Goal: Transaction & Acquisition: Book appointment/travel/reservation

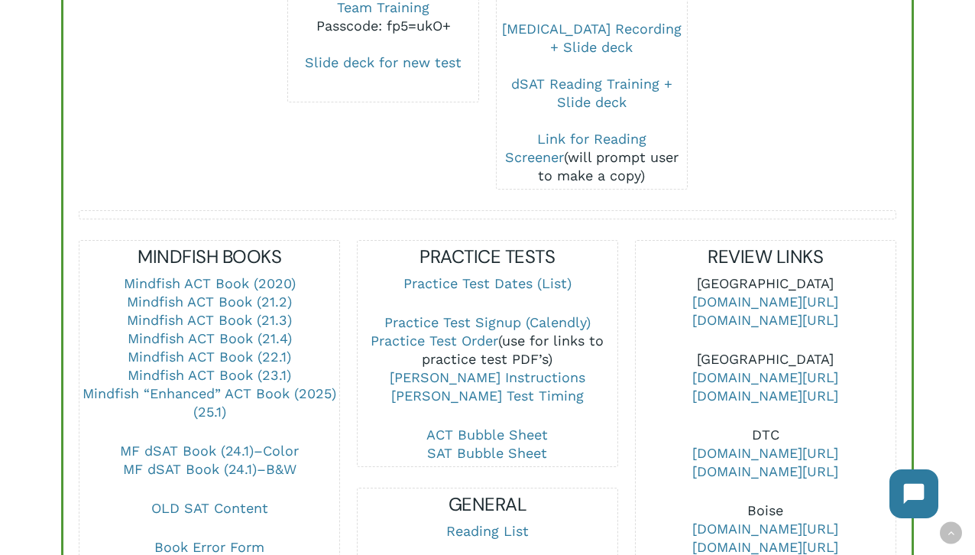
scroll to position [423, 0]
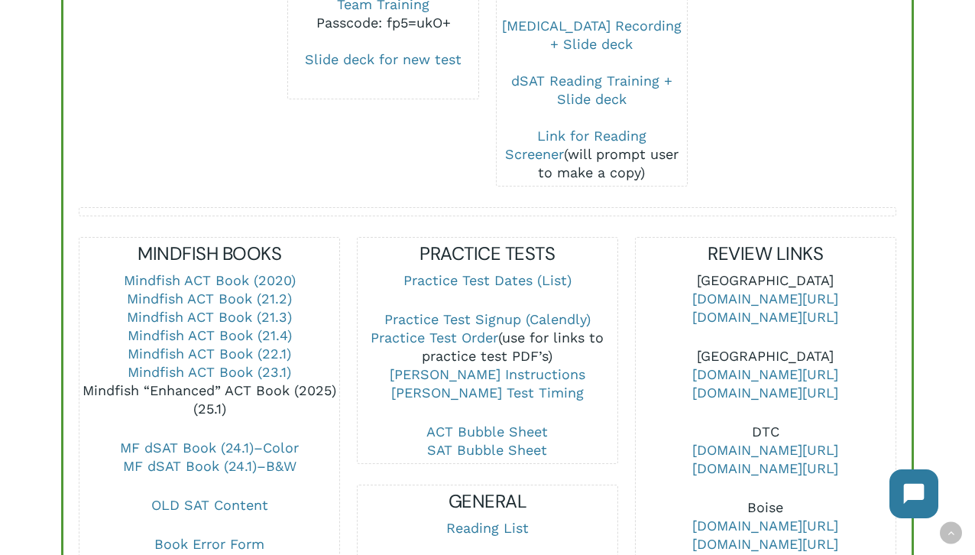
click at [258, 382] on link "Mindfish “Enhanced” ACT Book (2025) (25.1)" at bounding box center [210, 399] width 254 height 34
click at [228, 458] on link "MF dSAT Book (24.1)–B&W" at bounding box center [209, 466] width 173 height 16
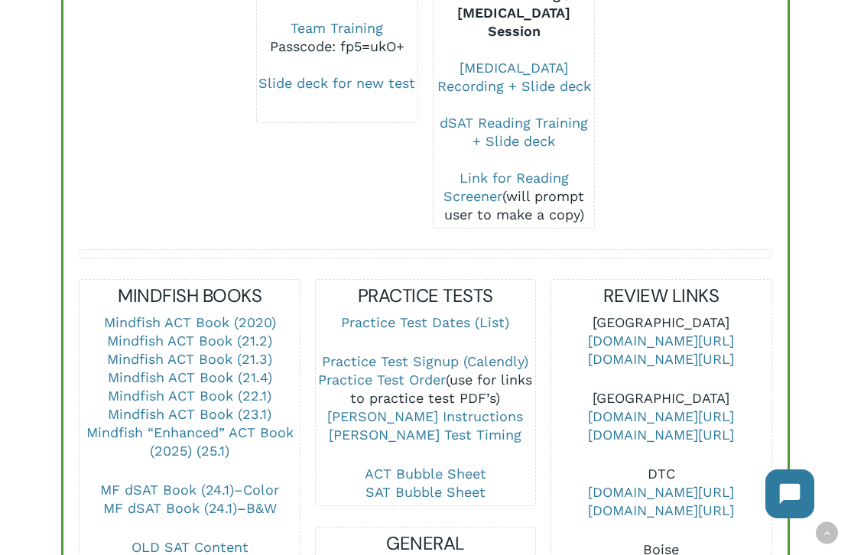
scroll to position [439, 0]
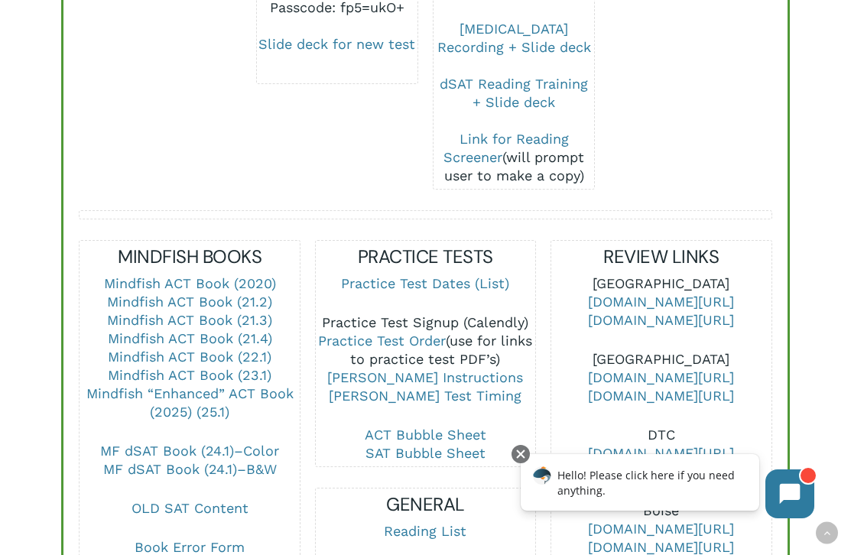
click at [446, 314] on link "Practice Test Signup (Calendly)" at bounding box center [425, 322] width 206 height 16
